Goal: Navigation & Orientation: Find specific page/section

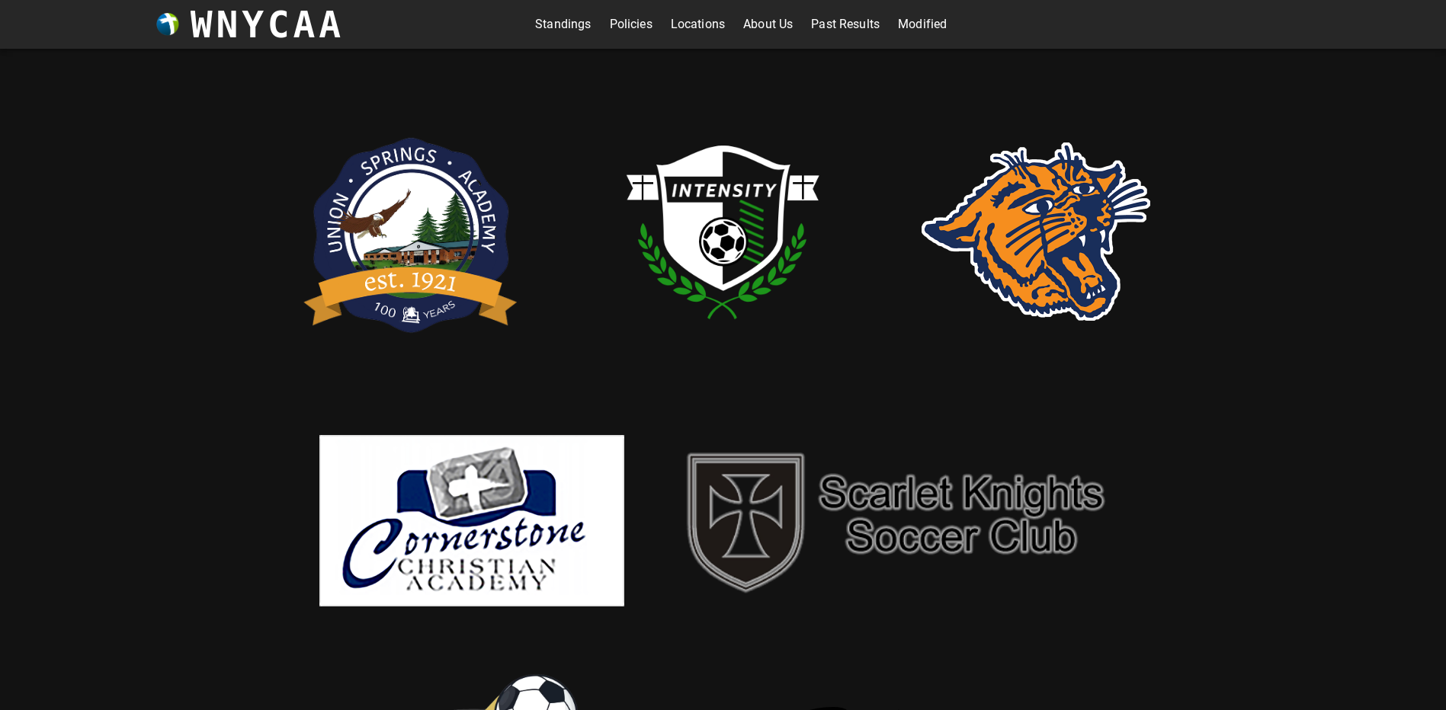
click at [1065, 229] on img at bounding box center [1035, 232] width 229 height 178
click at [703, 209] on img at bounding box center [723, 231] width 305 height 305
click at [729, 216] on img at bounding box center [723, 231] width 305 height 305
click at [1030, 223] on img at bounding box center [1035, 232] width 229 height 178
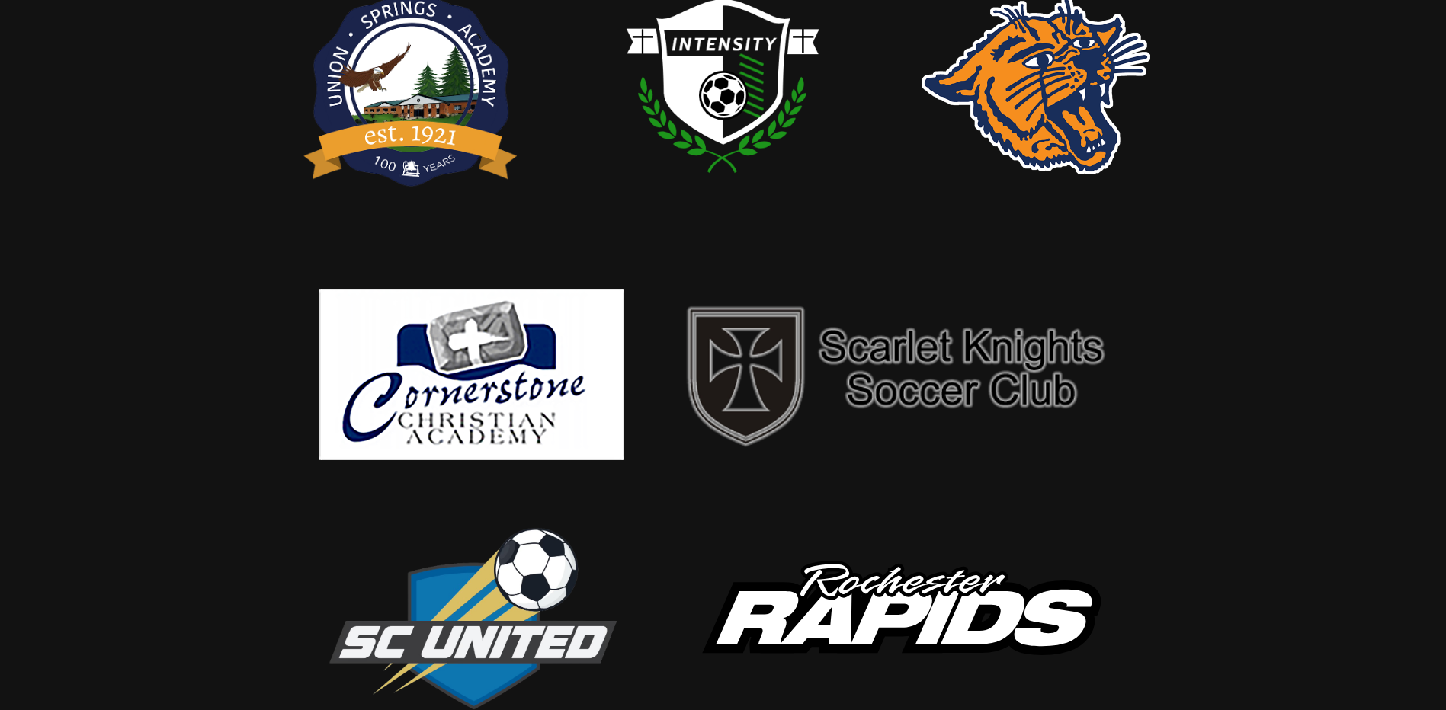
scroll to position [161, 0]
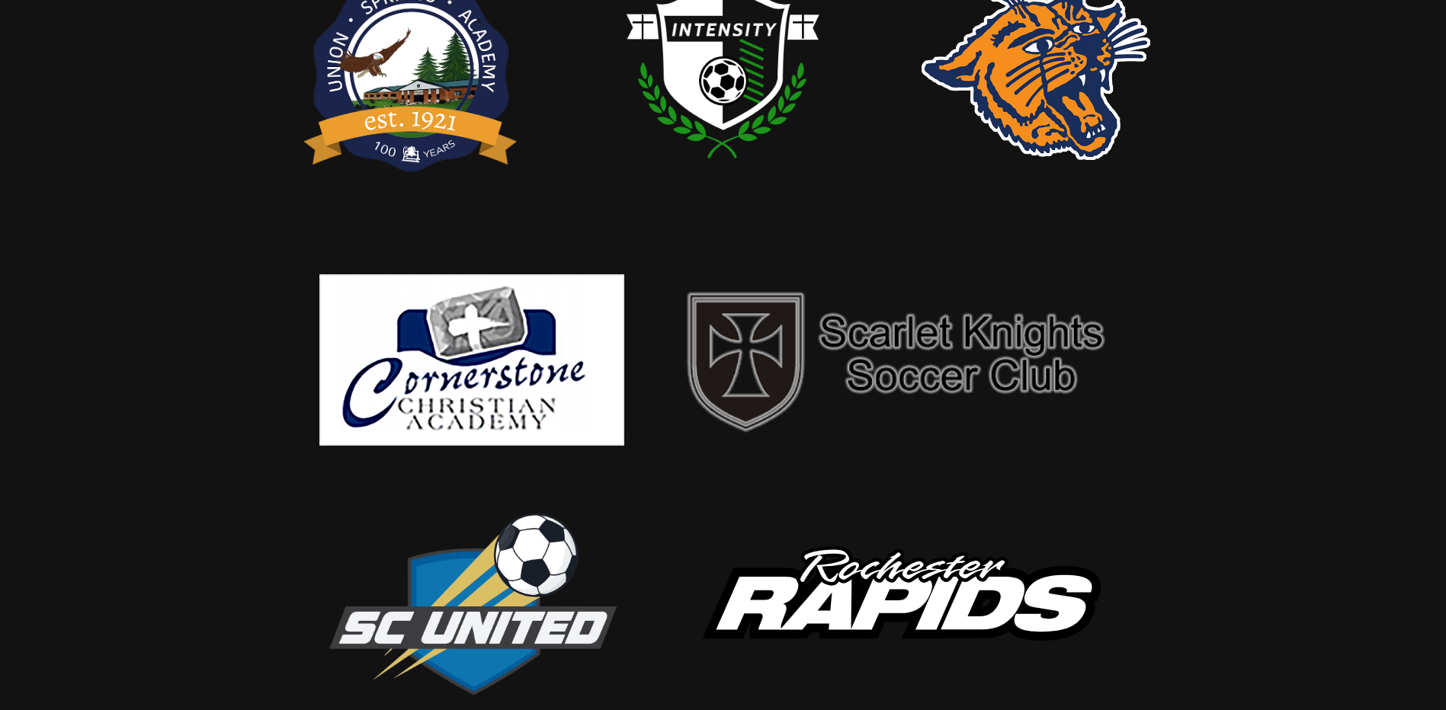
click at [921, 149] on link at bounding box center [1035, 156] width 229 height 14
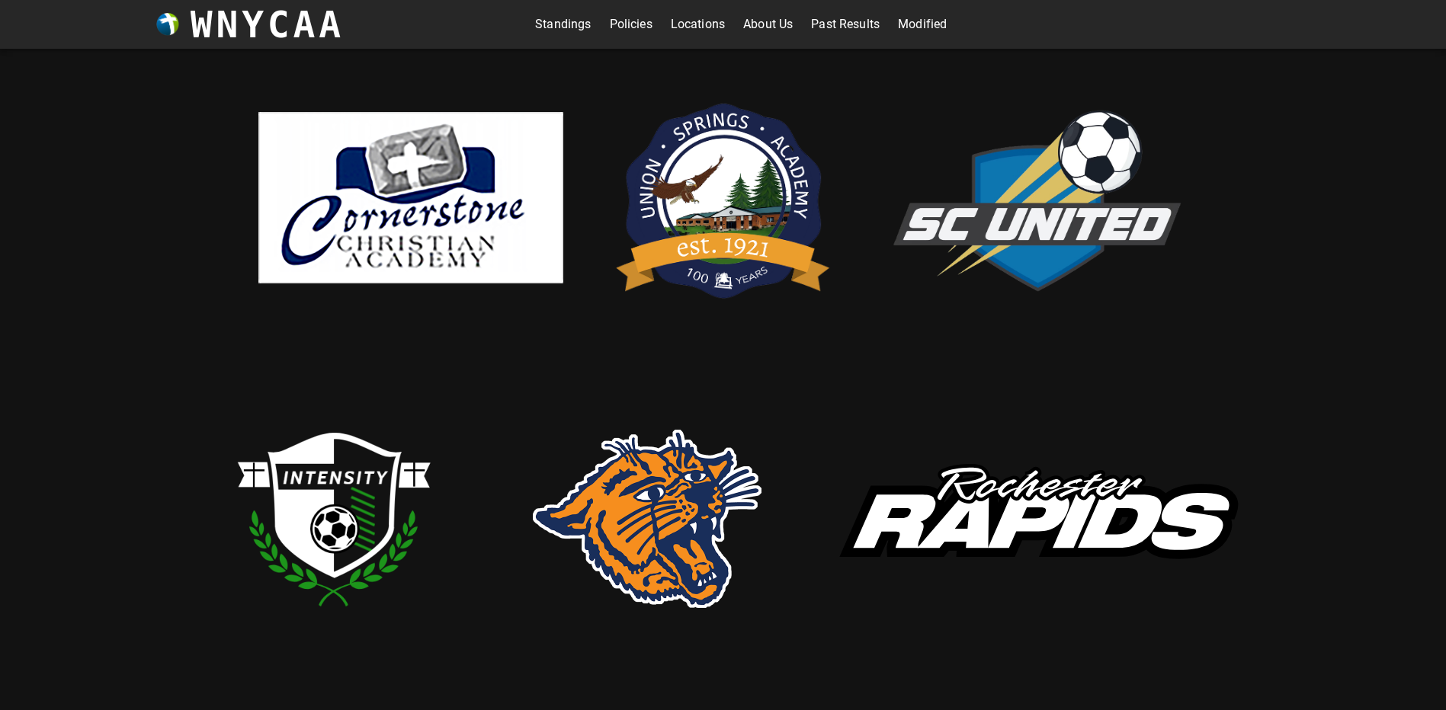
click at [564, 21] on link "Standings" at bounding box center [563, 24] width 56 height 24
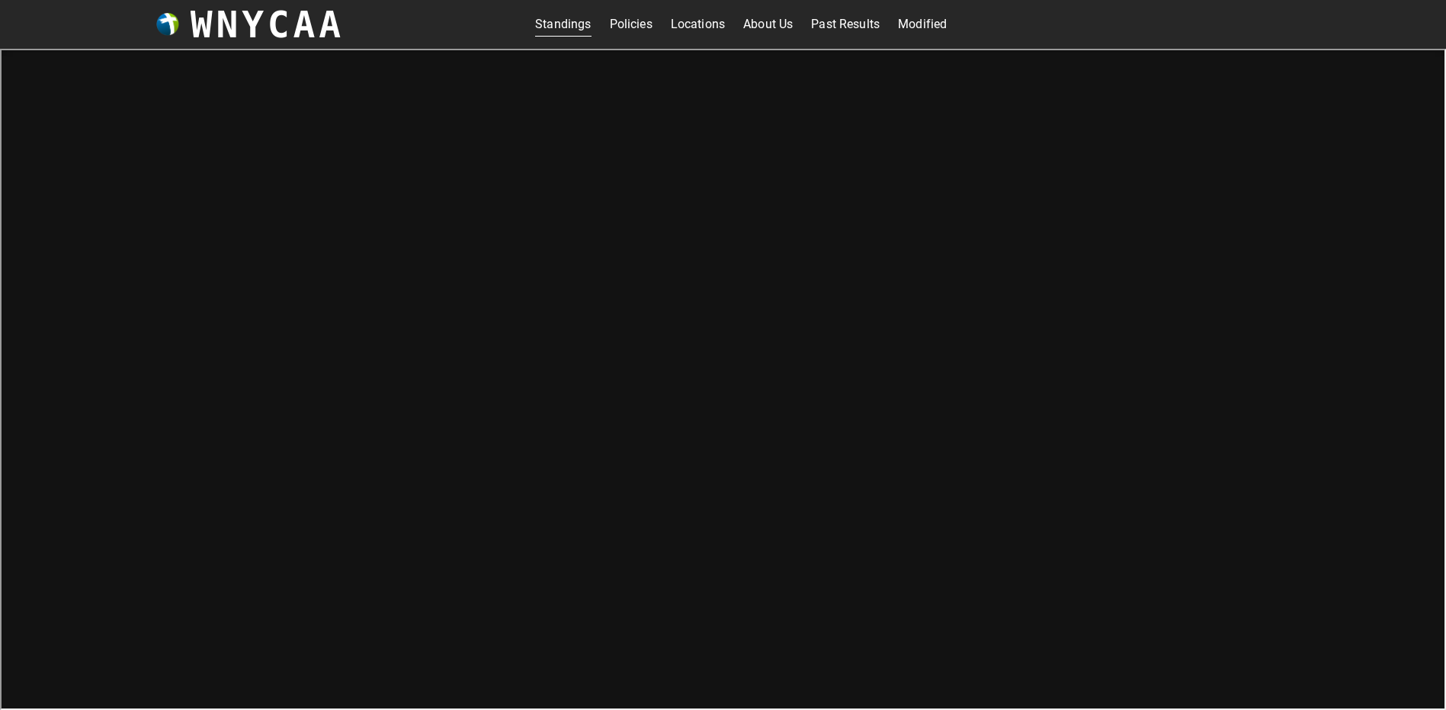
click at [704, 29] on link "Locations" at bounding box center [698, 24] width 54 height 24
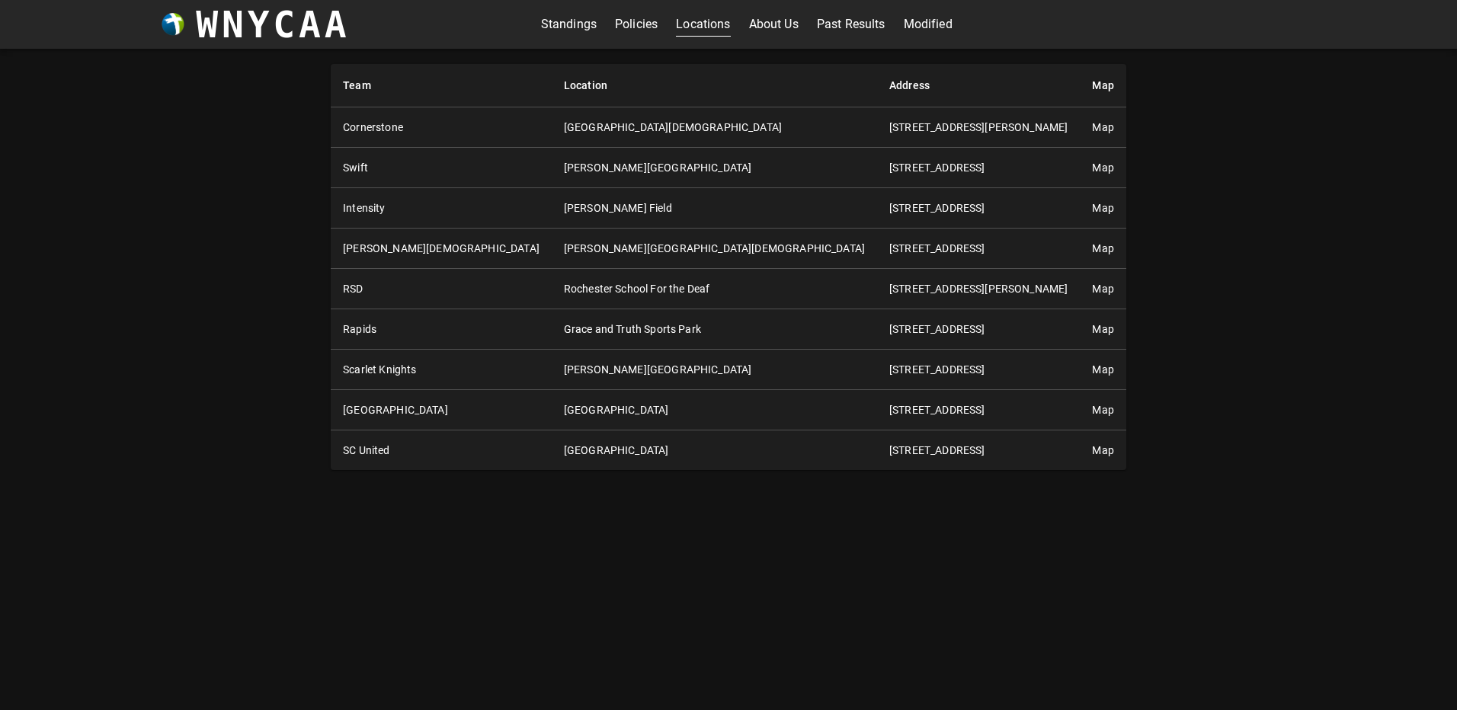
click at [560, 24] on link "Standings" at bounding box center [569, 24] width 56 height 24
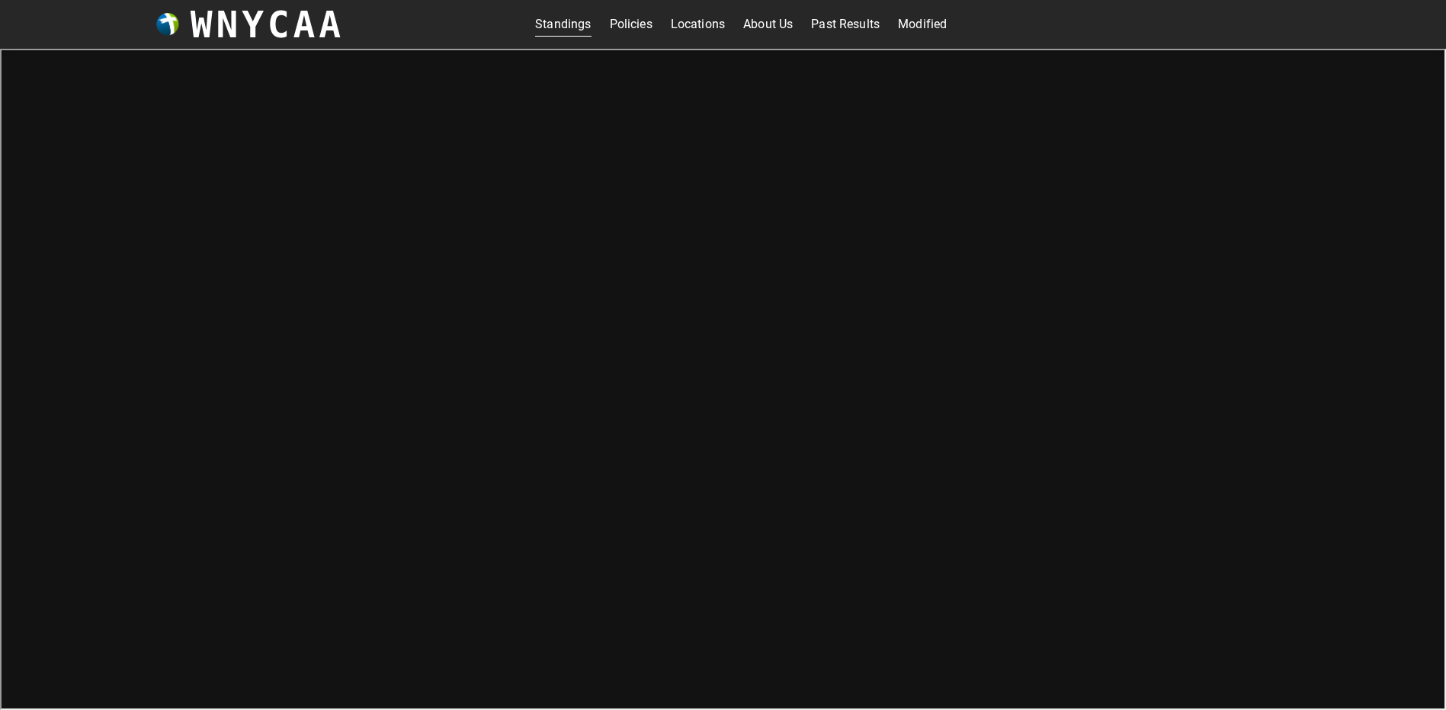
click at [839, 29] on link "Past Results" at bounding box center [845, 24] width 69 height 24
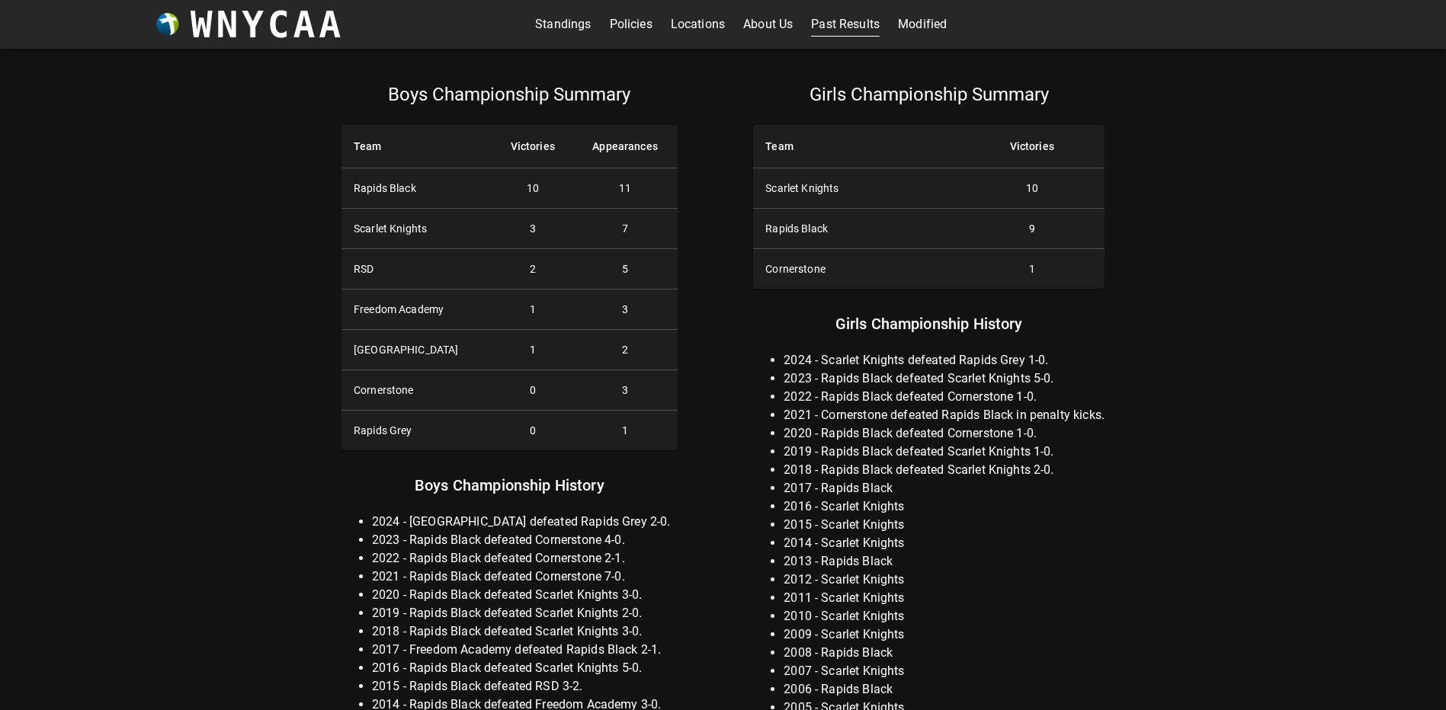
click at [915, 24] on link "Modified" at bounding box center [922, 24] width 49 height 24
